Goal: Navigation & Orientation: Go to known website

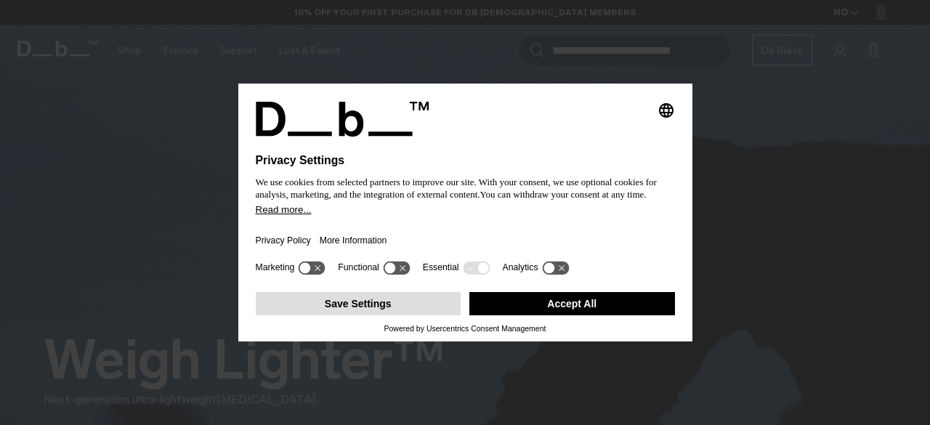
click at [375, 305] on button "Save Settings" at bounding box center [359, 303] width 206 height 23
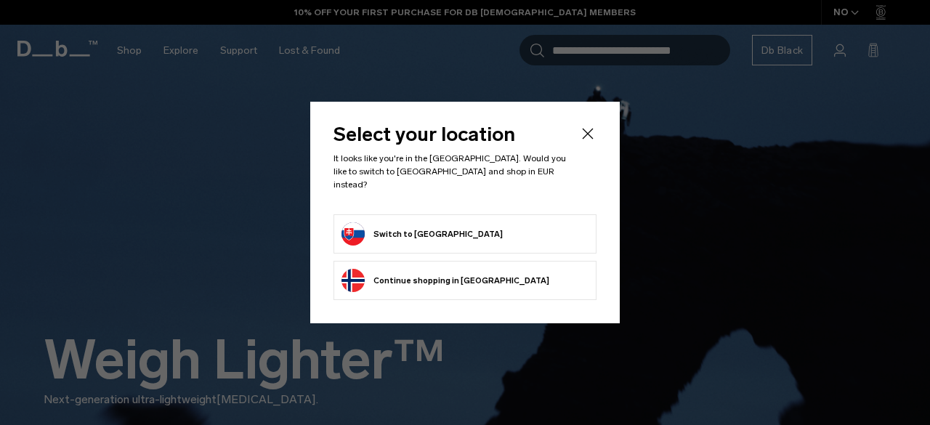
click at [393, 227] on button "Switch to [GEOGRAPHIC_DATA]" at bounding box center [422, 233] width 161 height 23
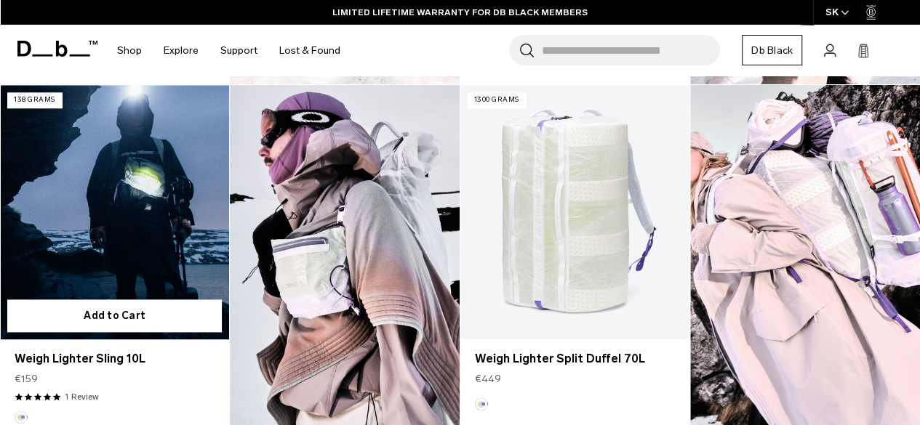
scroll to position [800, 0]
